Goal: Task Accomplishment & Management: Complete application form

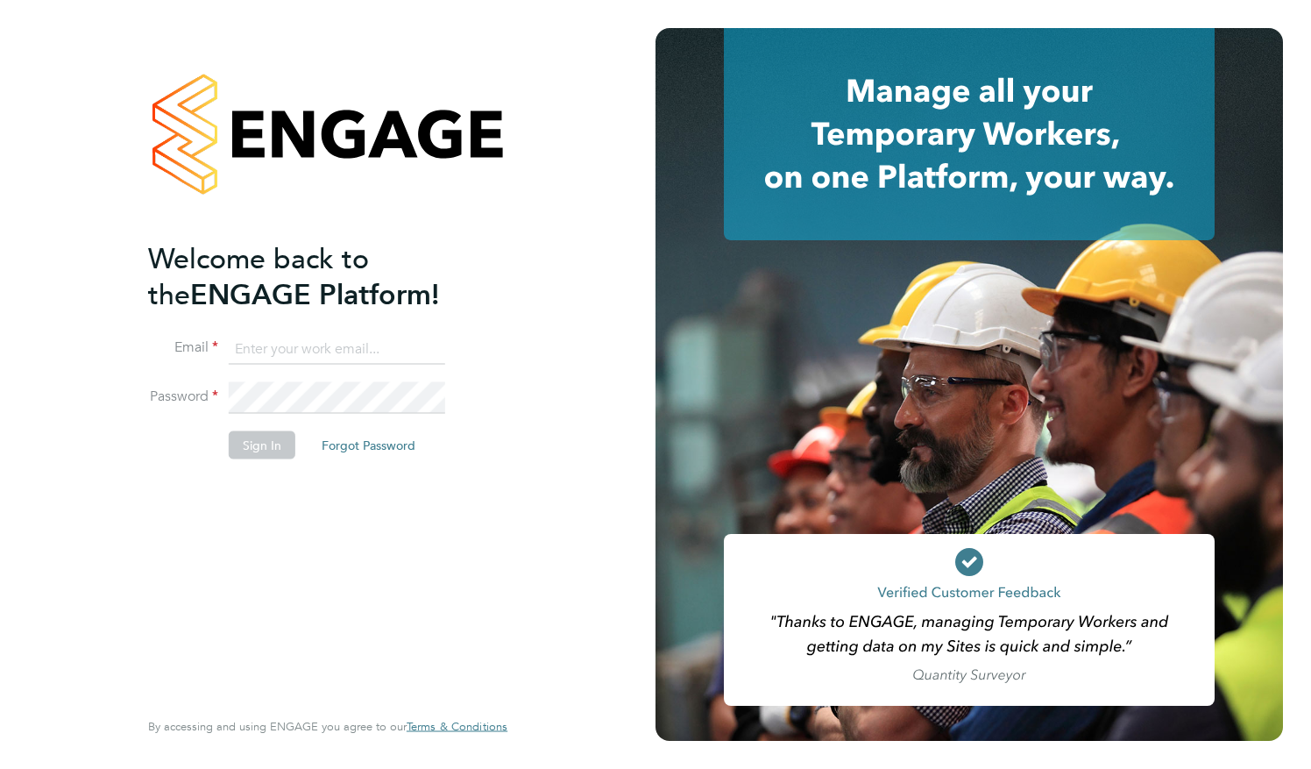
type input "[EMAIL_ADDRESS][DOMAIN_NAME]"
click at [251, 457] on li "Sign In Forgot Password" at bounding box center [319, 453] width 342 height 46
click at [259, 447] on button "Sign In" at bounding box center [262, 444] width 67 height 28
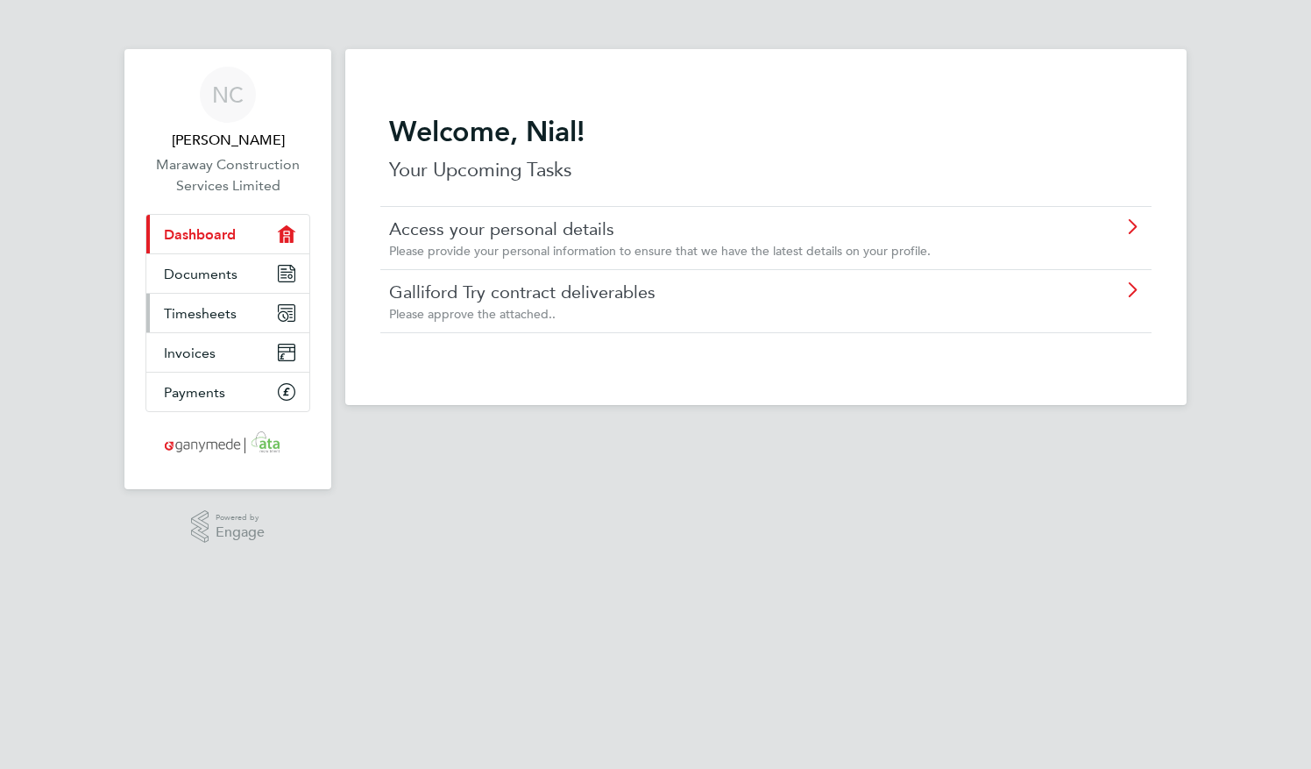
click at [203, 315] on span "Timesheets" at bounding box center [200, 313] width 73 height 17
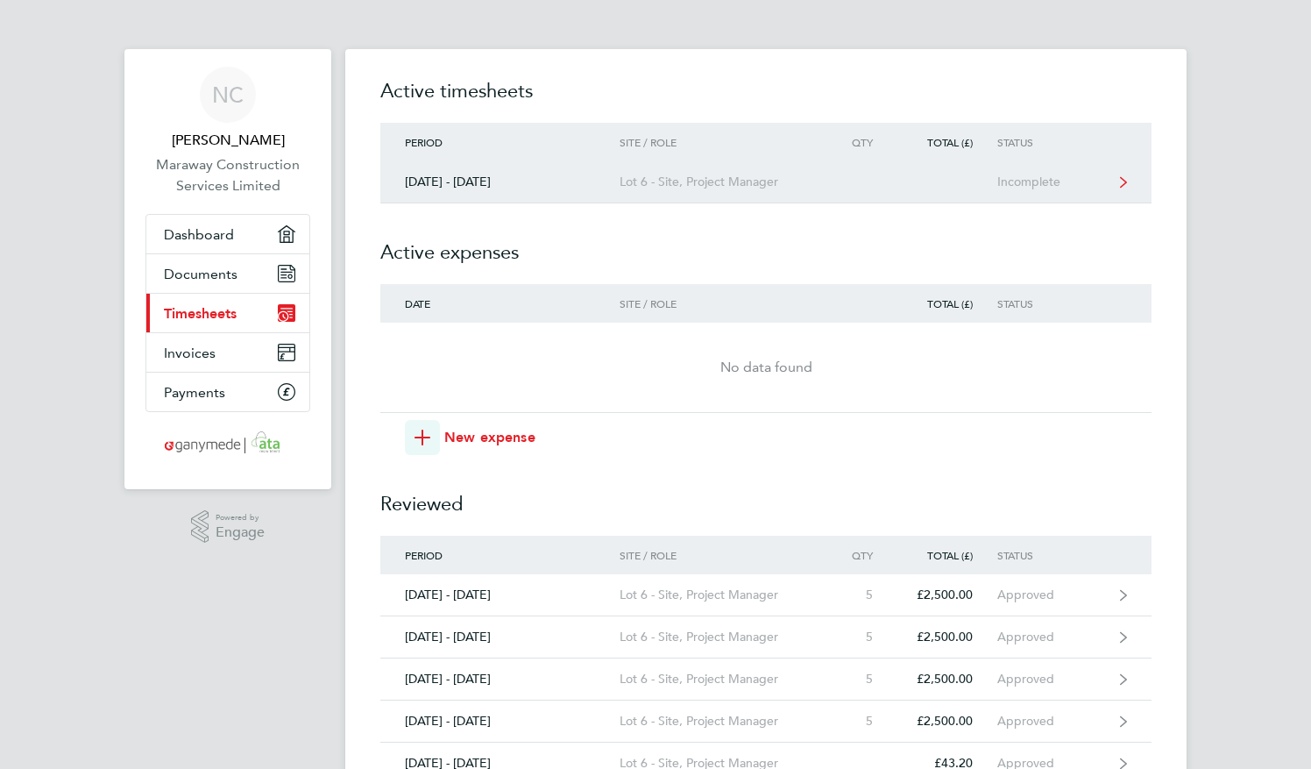
click at [1125, 182] on icon at bounding box center [1123, 181] width 7 height 11
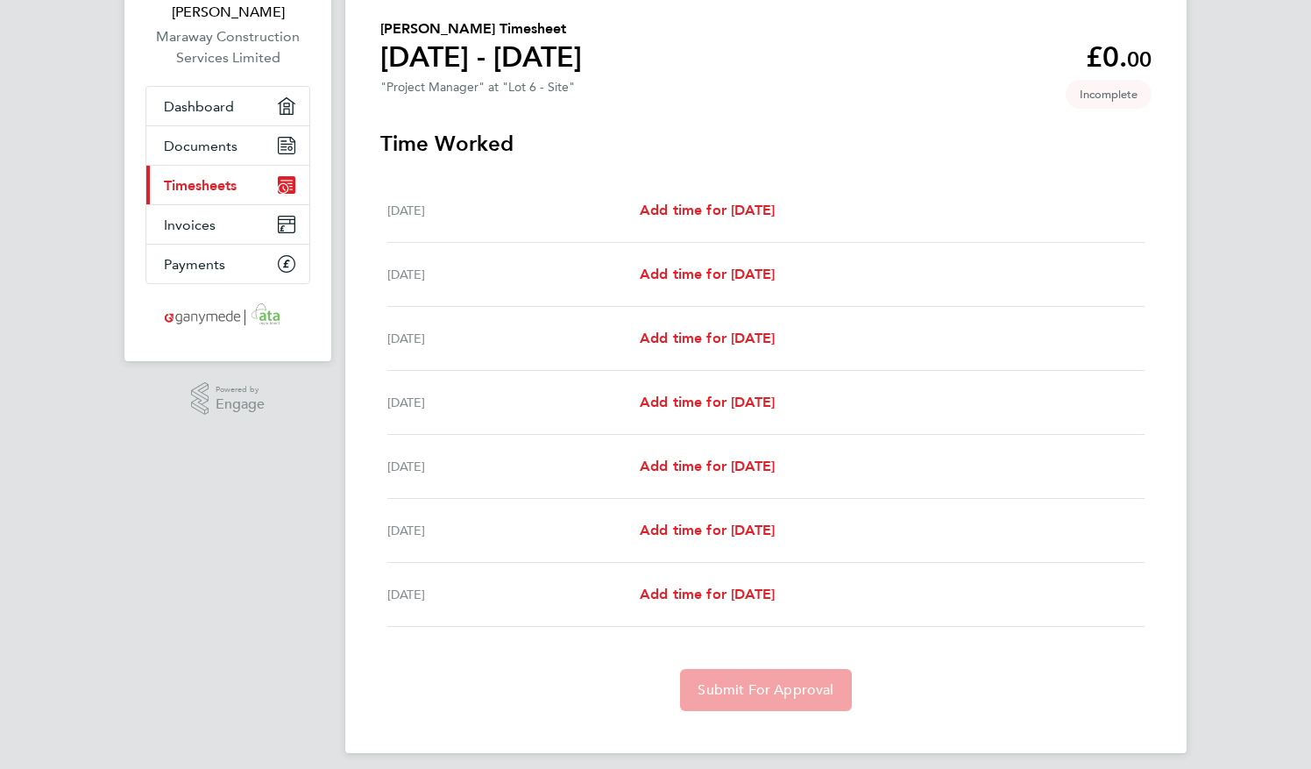
scroll to position [138, 0]
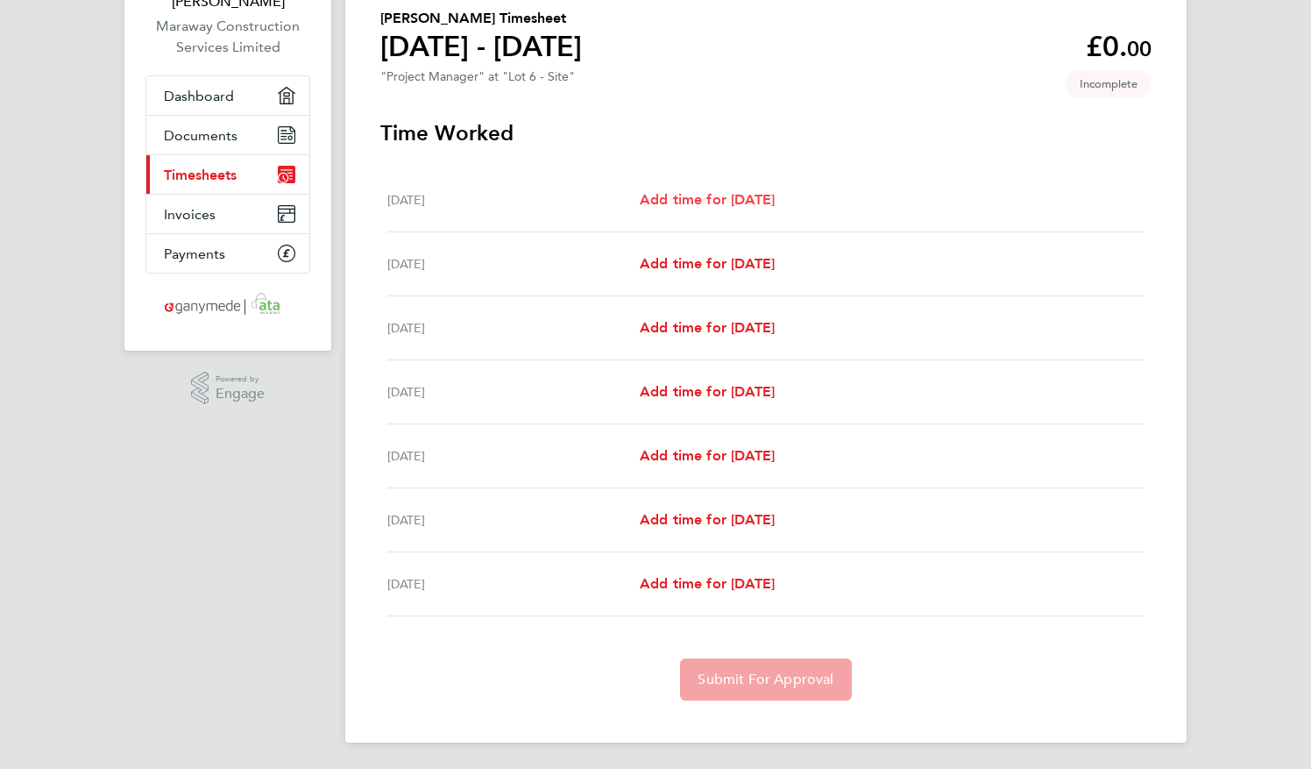
click at [766, 190] on link "Add time for Mon 29 Sep" at bounding box center [707, 199] width 135 height 21
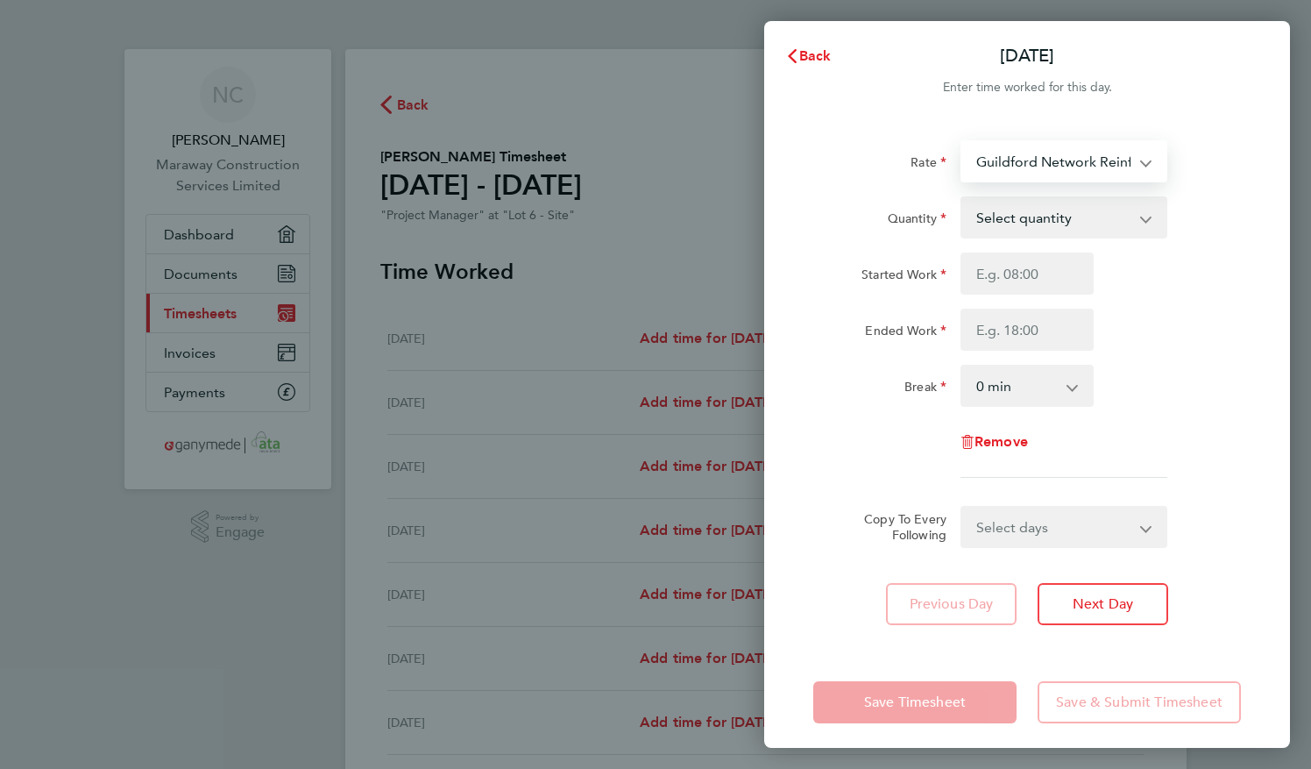
click at [1109, 165] on select "Guildford Network Reinforcement 2 - 06-K037.01-C - 9200110386P - 500.00 Chessin…" at bounding box center [1053, 161] width 182 height 39
click at [1204, 139] on div "Rate Guildford Network Reinforcement 2 - 06-K037.01-C - 9200110386P - 500.00 Ch…" at bounding box center [1027, 382] width 526 height 527
click at [825, 60] on span "Back" at bounding box center [815, 55] width 32 height 17
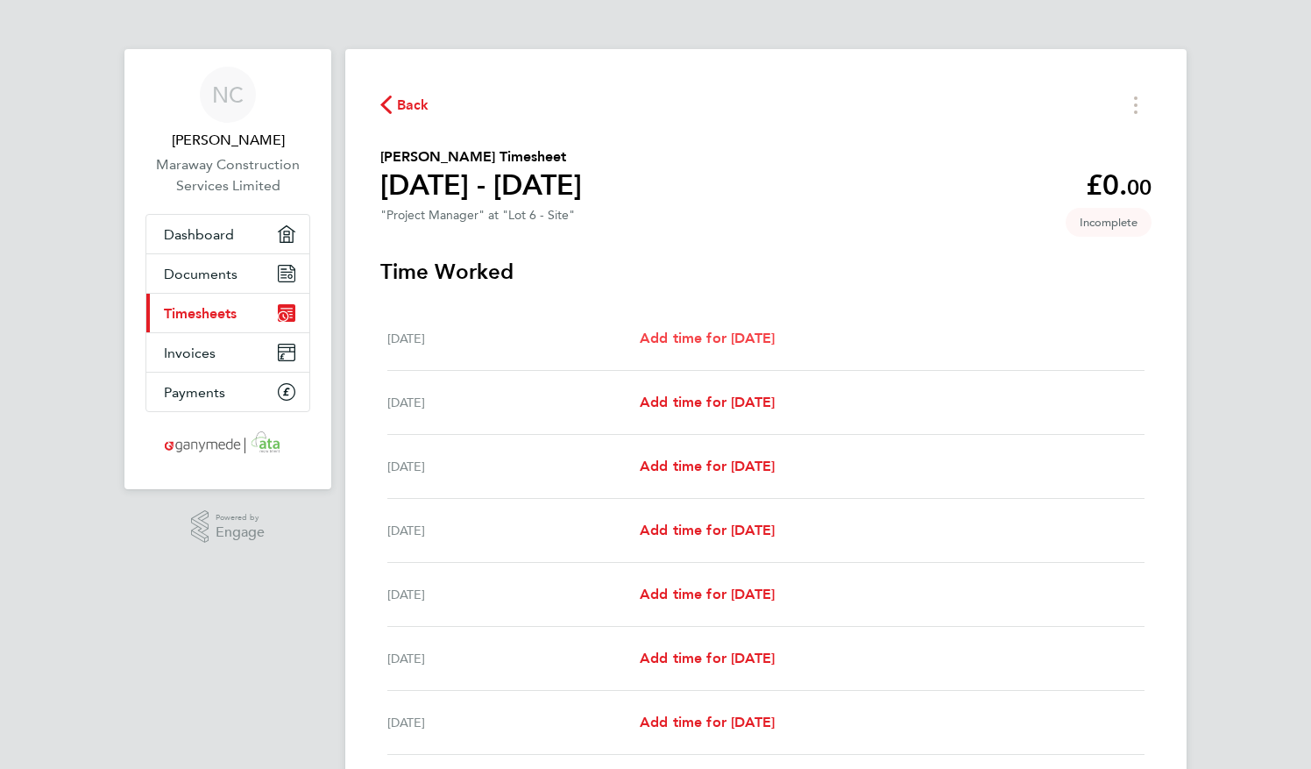
click at [753, 341] on span "Add time for Mon 29 Sep" at bounding box center [707, 337] width 135 height 17
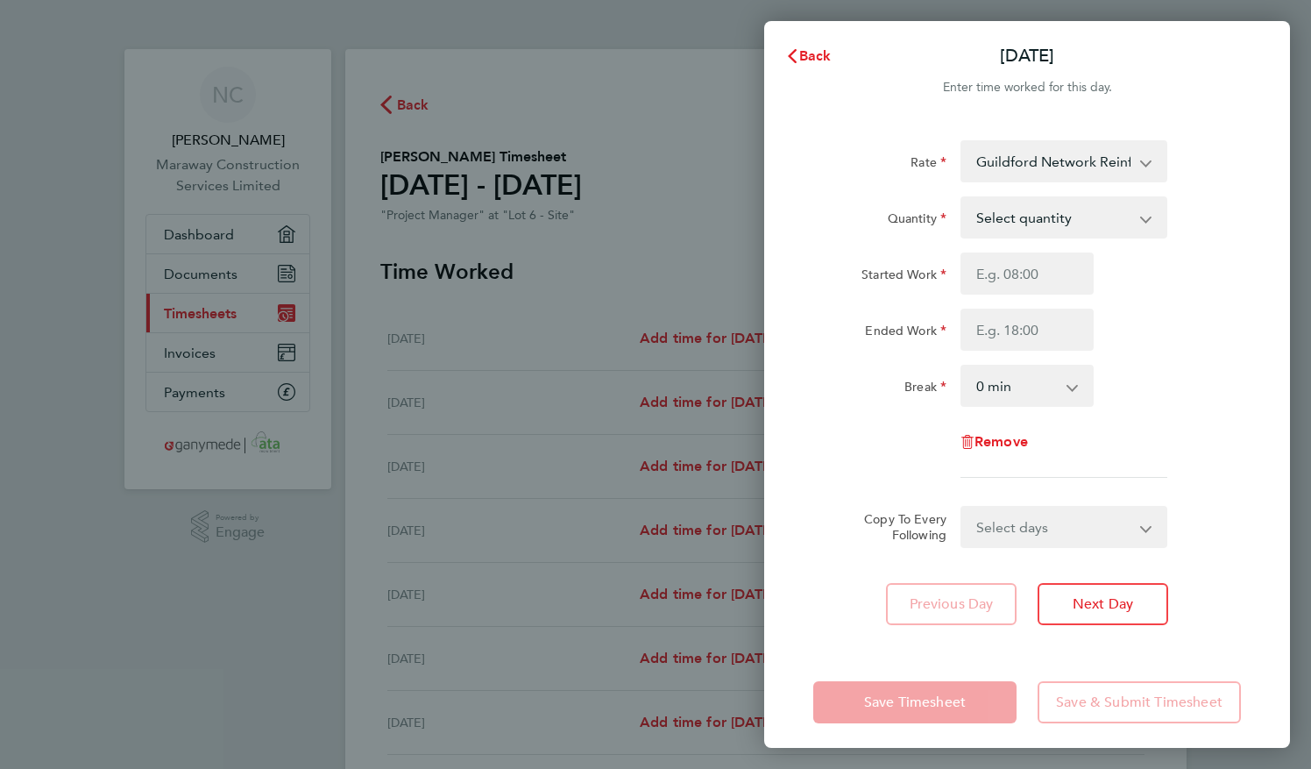
click at [1111, 161] on select "Guildford Network Reinforcement 2 - 06-K037.01-C - 9200110386P - 500.00 Chessin…" at bounding box center [1053, 161] width 182 height 39
click at [422, 113] on div "Back Mon 29 Sep Enter time worked for this day. Rate Guildford Network Reinforc…" at bounding box center [655, 384] width 1311 height 769
click at [417, 109] on div "Back Mon 29 Sep Enter time worked for this day. Rate Guildford Network Reinforc…" at bounding box center [655, 384] width 1311 height 769
click at [648, 100] on div "Back Mon 29 Sep Enter time worked for this day. Rate Guildford Network Reinforc…" at bounding box center [655, 384] width 1311 height 769
click at [830, 57] on span "Back" at bounding box center [815, 55] width 32 height 17
